Goal: Information Seeking & Learning: Find specific fact

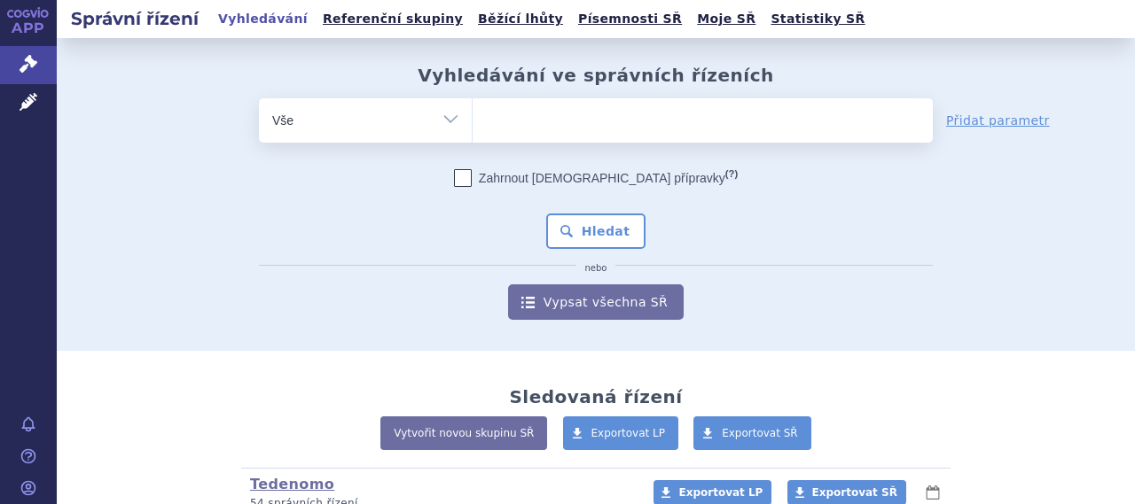
click at [648, 120] on ul at bounding box center [702, 116] width 460 height 37
click at [472, 120] on select at bounding box center [472, 119] width 1 height 44
type input "de"
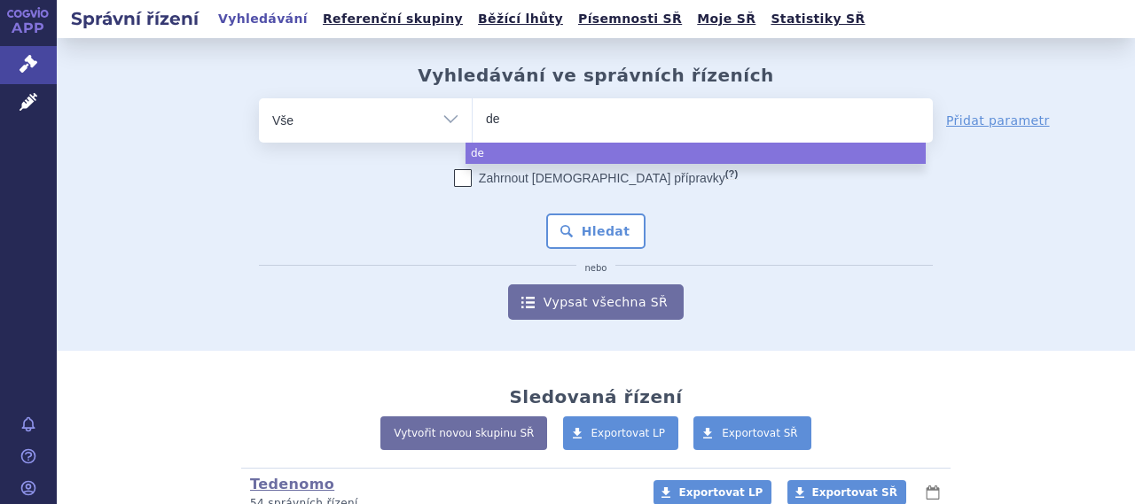
type input "del"
type input "deli"
type input "deliand"
type input "delianda"
select select "delianda"
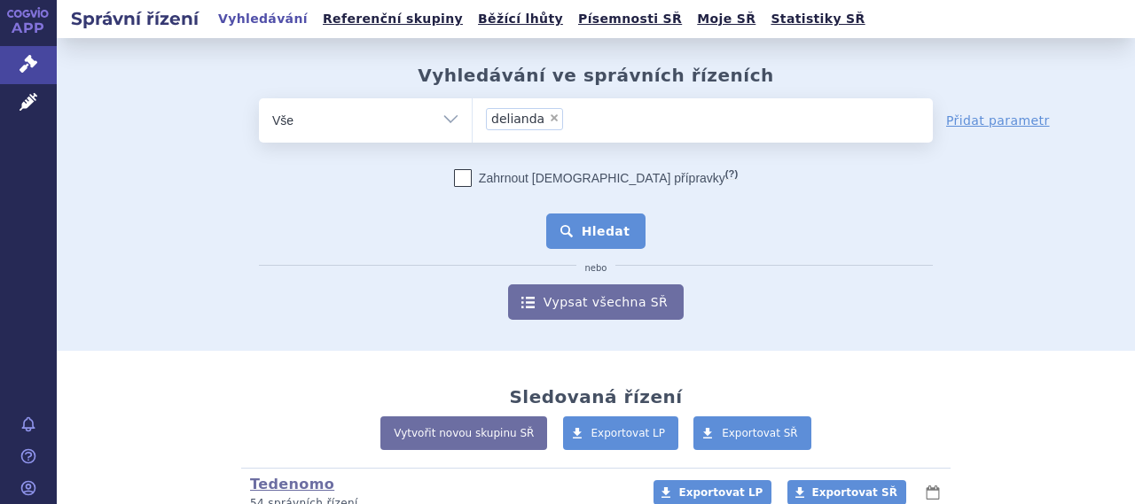
click at [617, 240] on button "Hledat" at bounding box center [596, 231] width 100 height 35
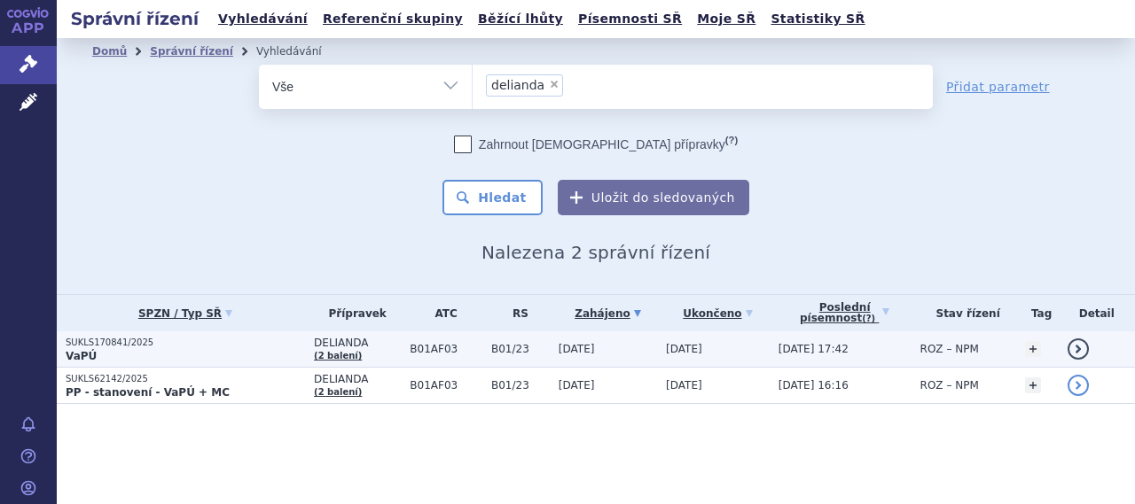
click at [409, 345] on span "B01AF03" at bounding box center [445, 349] width 73 height 12
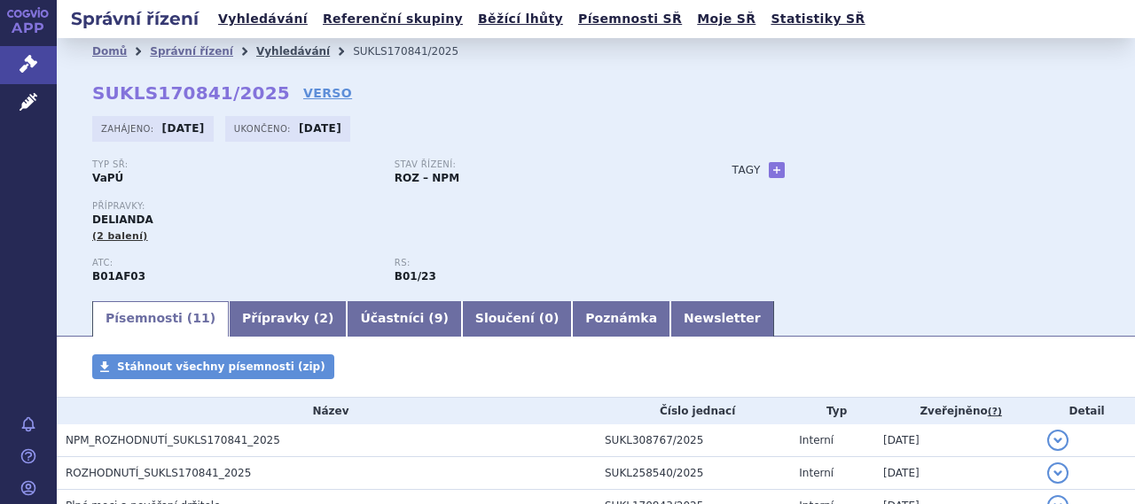
click at [268, 54] on link "Vyhledávání" at bounding box center [293, 51] width 74 height 12
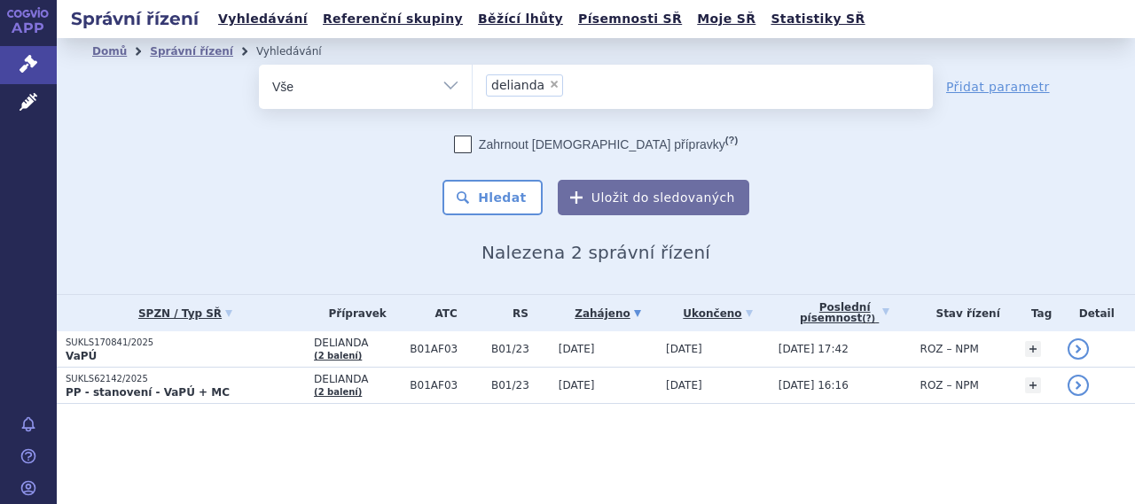
click at [550, 86] on span "×" at bounding box center [554, 84] width 11 height 11
click at [472, 86] on select "delianda" at bounding box center [472, 86] width 1 height 44
select select
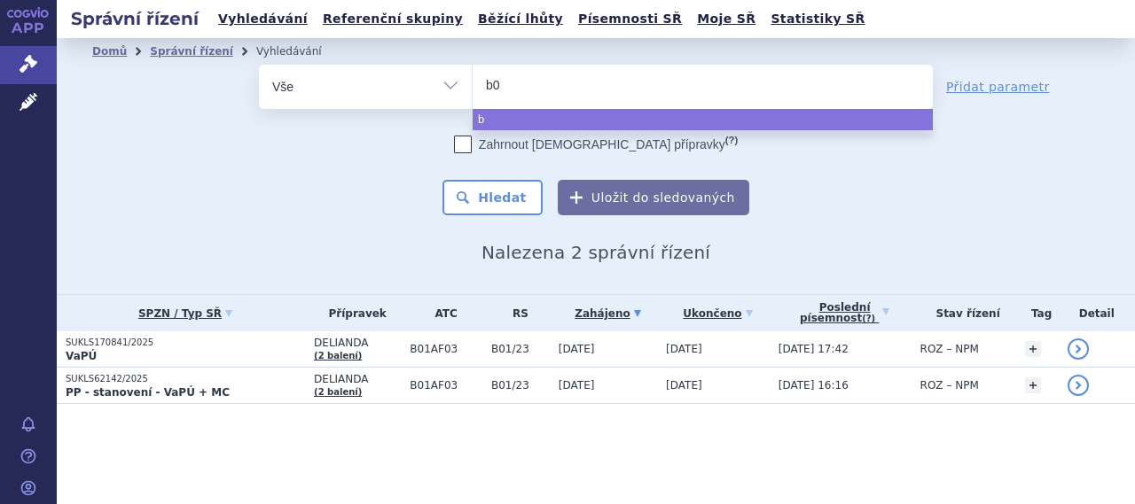
type input "b01"
type input "b01a"
type input "b01af"
type input "b01af0"
type input "b01af03"
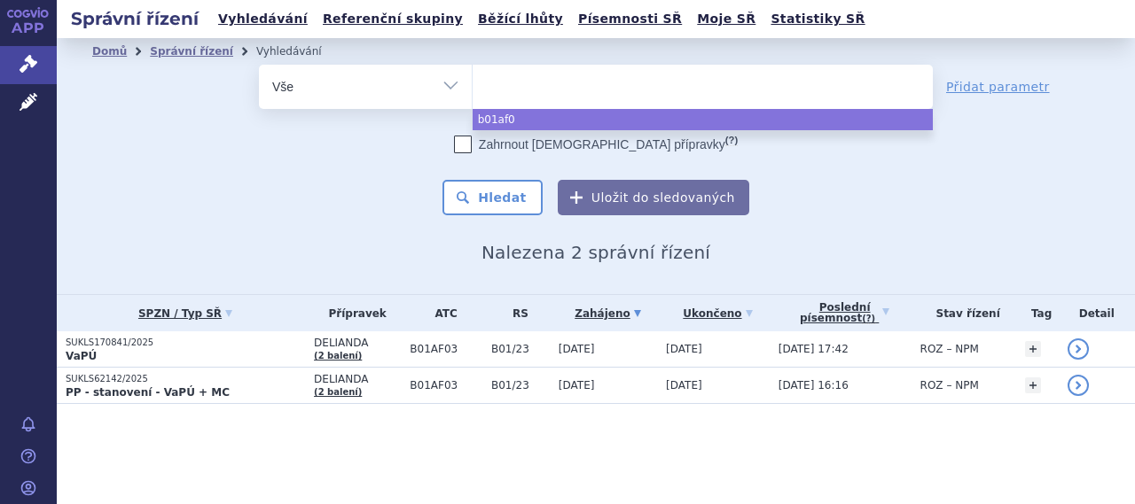
select select "b01af03"
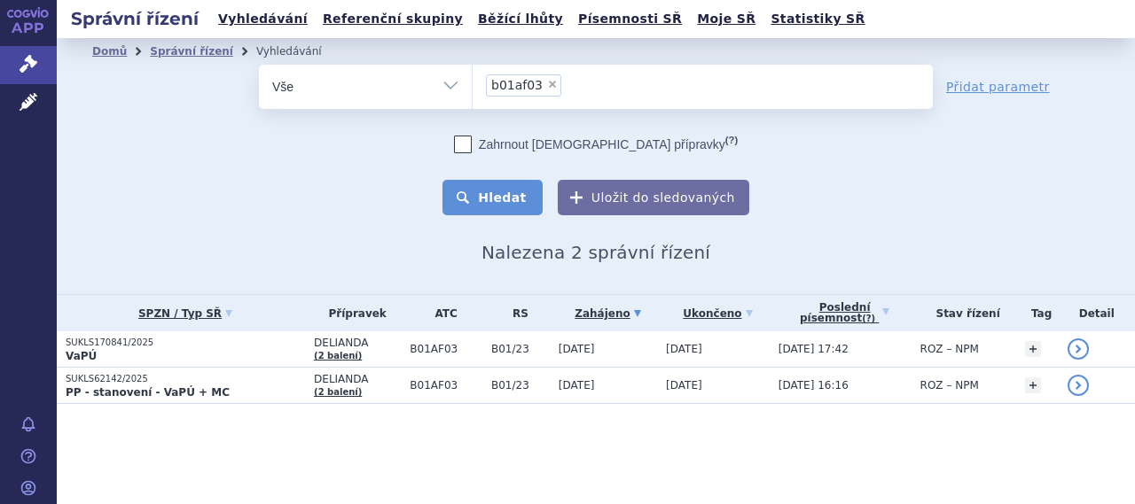
click at [509, 189] on button "Hledat" at bounding box center [492, 197] width 100 height 35
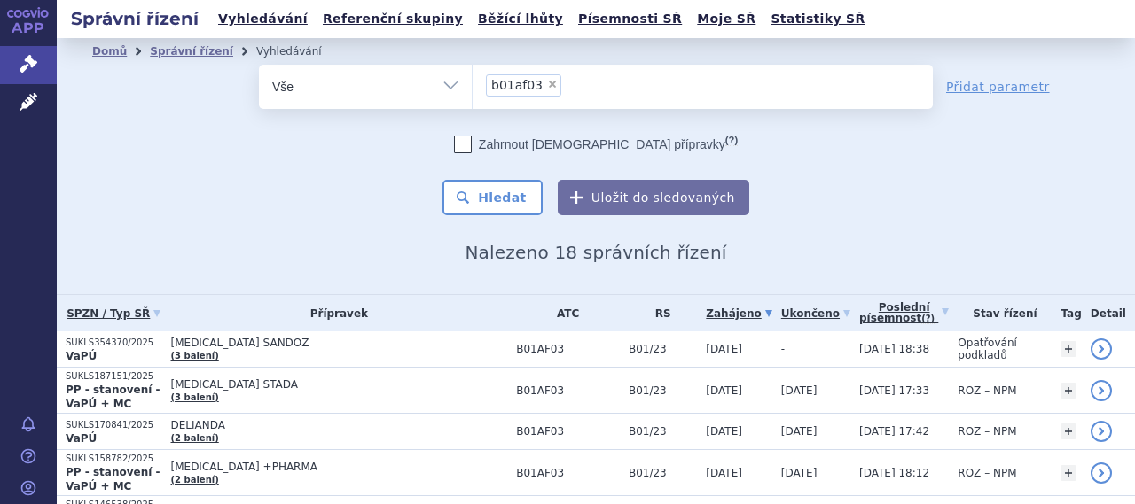
click at [547, 86] on span "×" at bounding box center [552, 84] width 11 height 11
click at [472, 86] on select "b01af03" at bounding box center [472, 86] width 1 height 44
select select
type input "li"
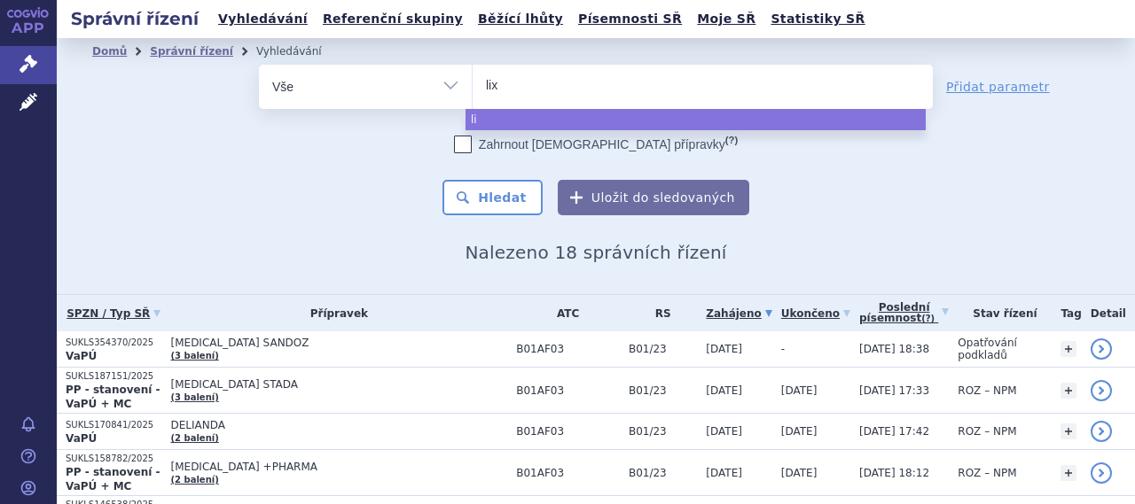
type input "lixi"
type input "lixiana"
select select "lixiana"
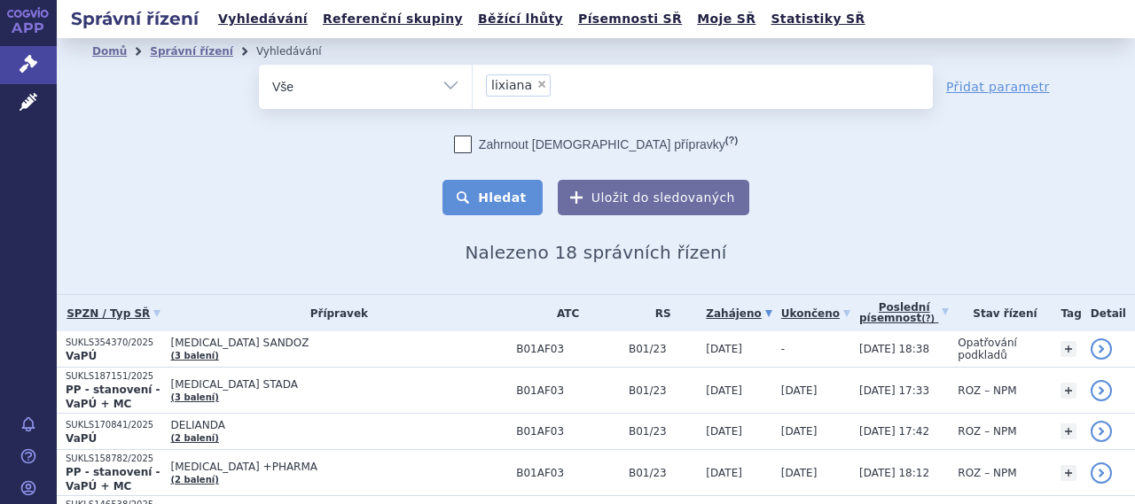
click at [510, 188] on button "Hledat" at bounding box center [492, 197] width 100 height 35
